Goal: Navigation & Orientation: Find specific page/section

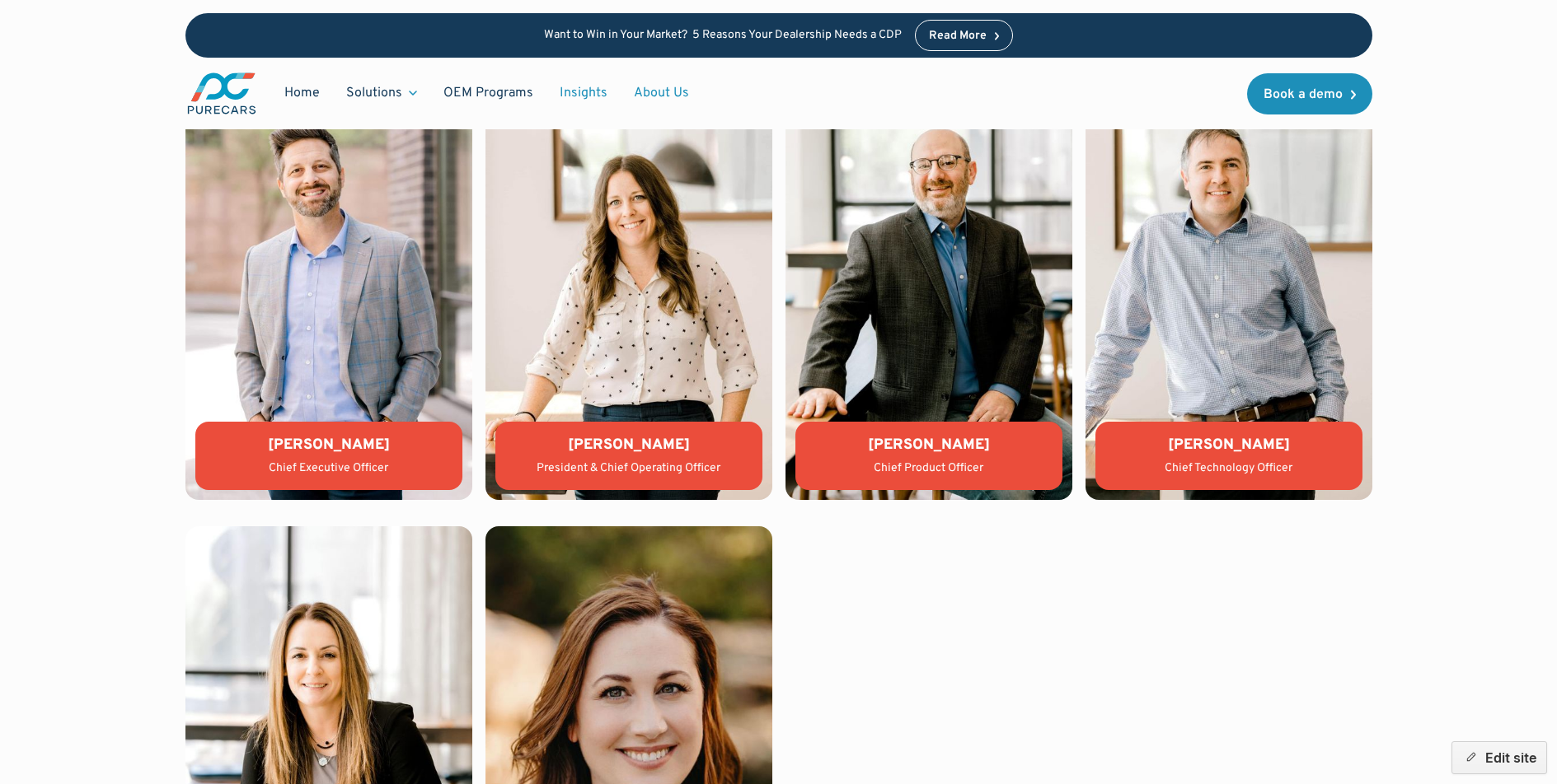
click at [585, 95] on link "Insights" at bounding box center [583, 93] width 74 height 32
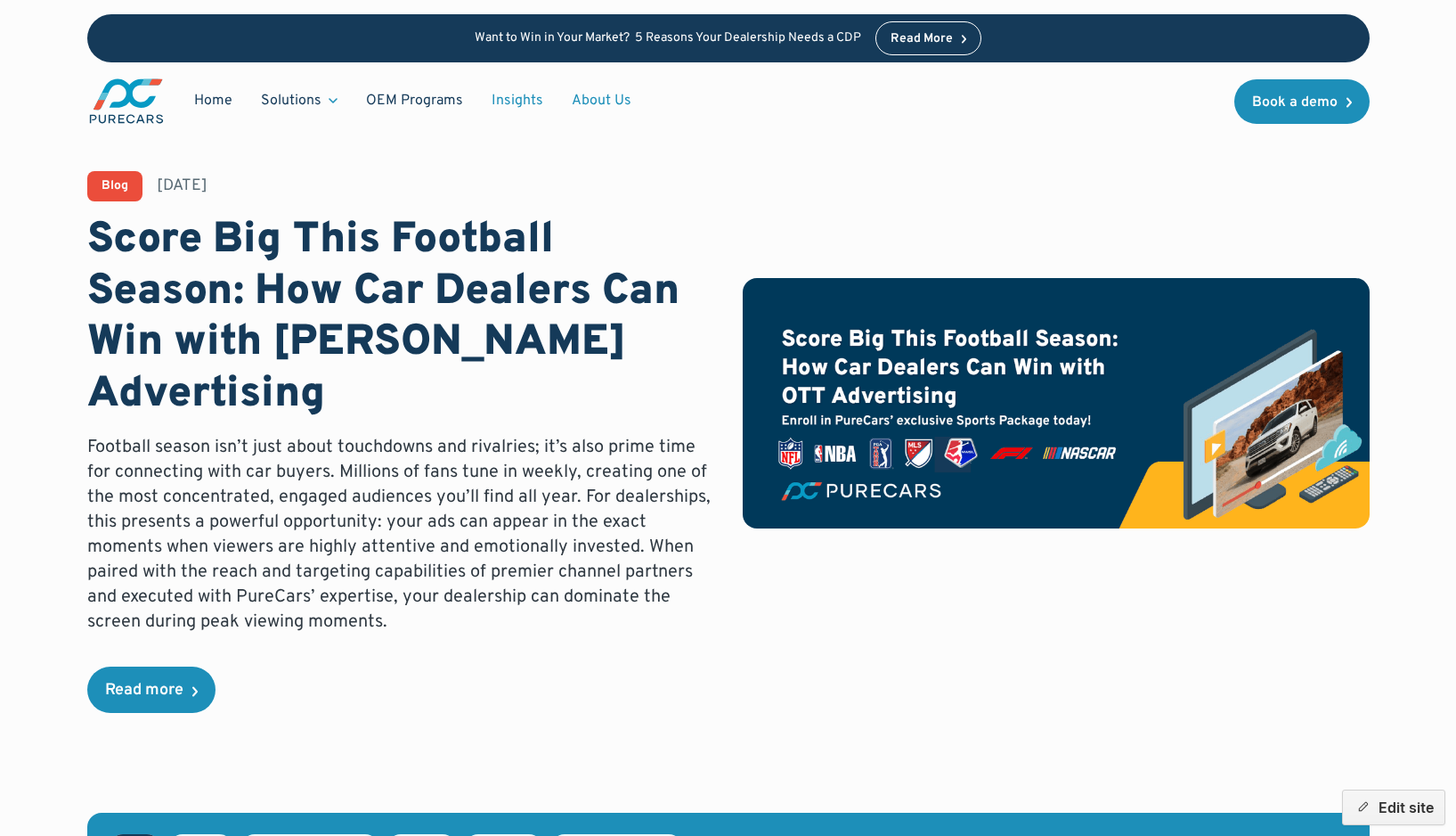
click at [603, 101] on link "About Us" at bounding box center [602, 101] width 88 height 34
click at [602, 101] on link "About Us" at bounding box center [602, 101] width 88 height 34
